Goal: Transaction & Acquisition: Book appointment/travel/reservation

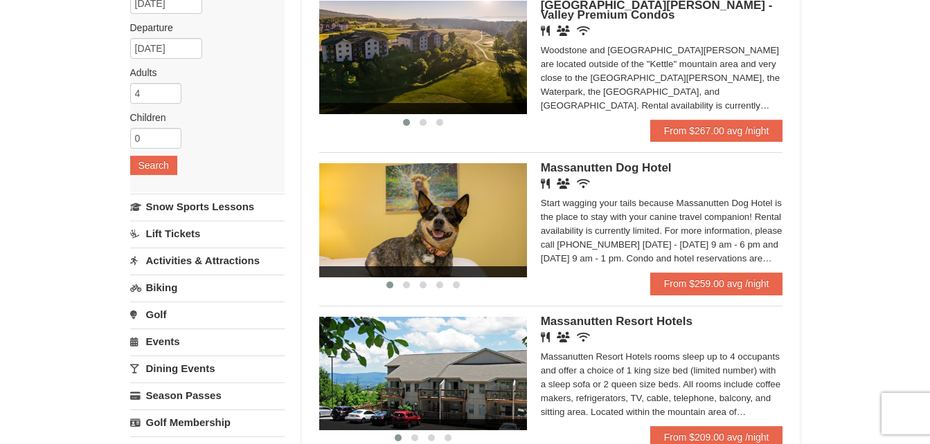
scroll to position [151, 0]
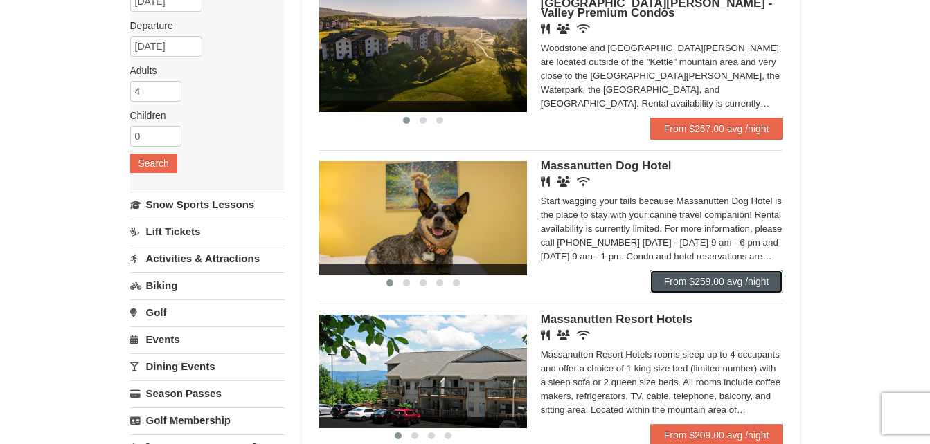
click at [711, 275] on link "From $259.00 avg /night" at bounding box center [716, 282] width 133 height 22
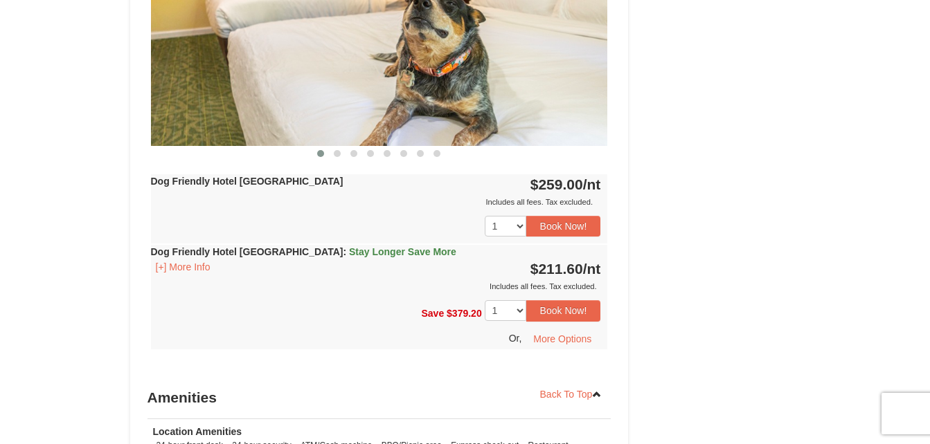
scroll to position [688, 0]
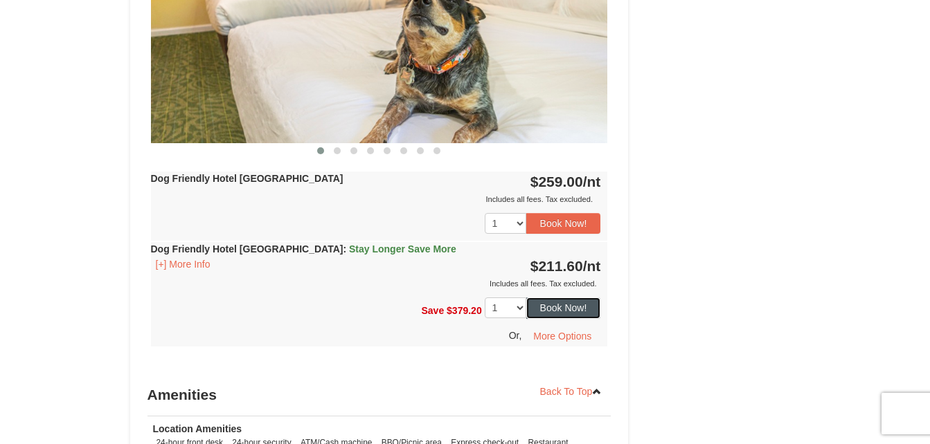
click at [559, 305] on button "Book Now!" at bounding box center [563, 308] width 75 height 21
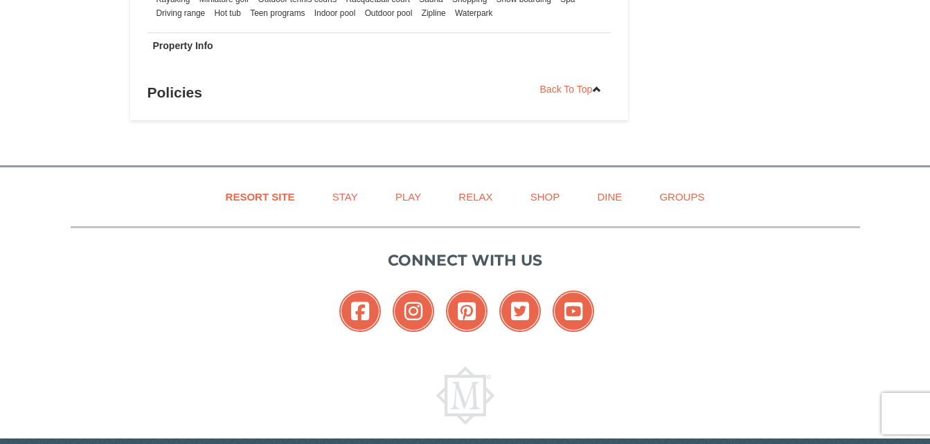
scroll to position [1259, 0]
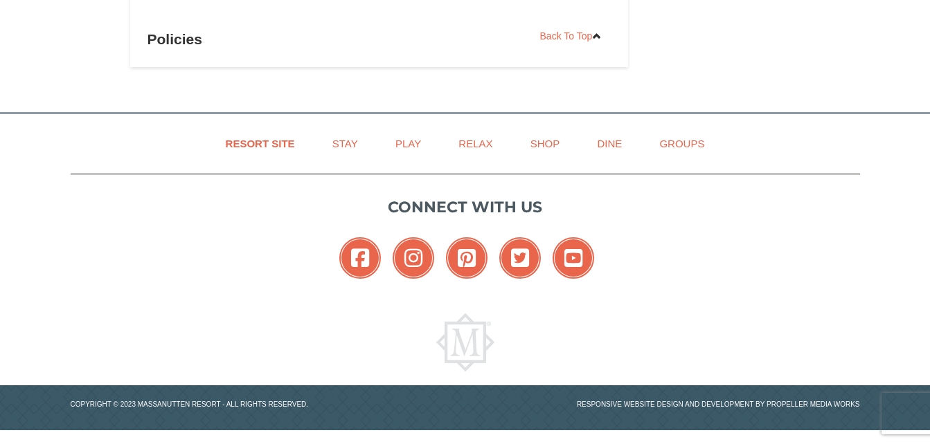
click at [870, 236] on div "Resort Site Stay Play Relax Shop Dine Groups Connect with us Facebook Instagram…" at bounding box center [465, 272] width 930 height 316
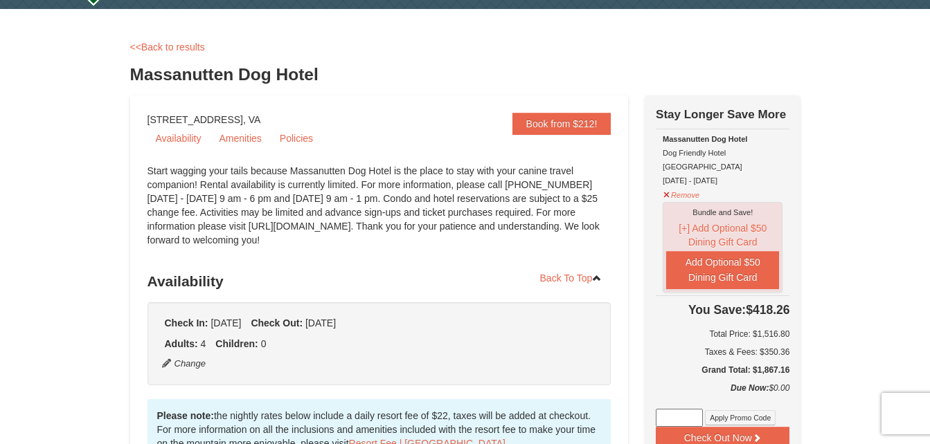
scroll to position [0, 0]
